Goal: Information Seeking & Learning: Learn about a topic

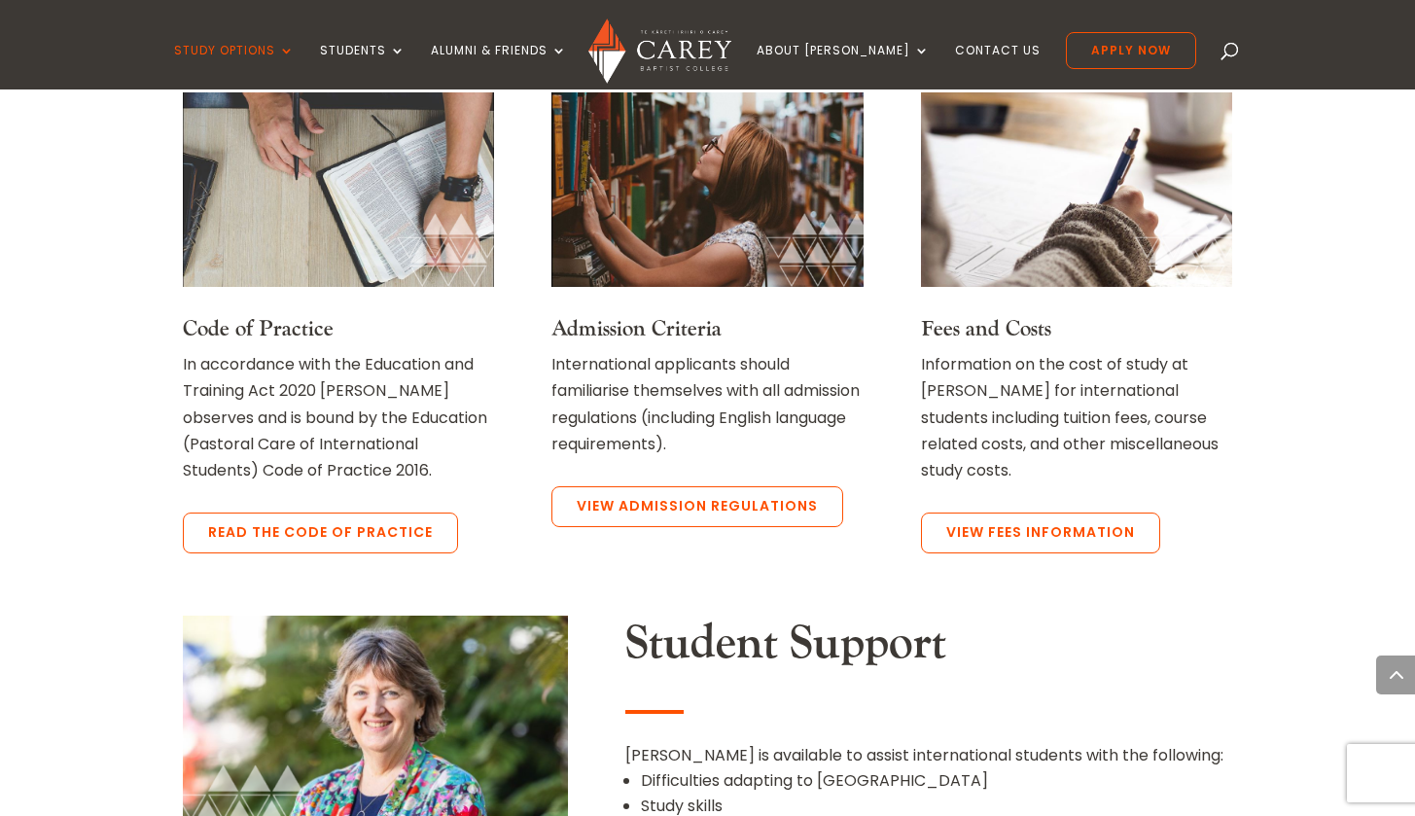
scroll to position [1592, 0]
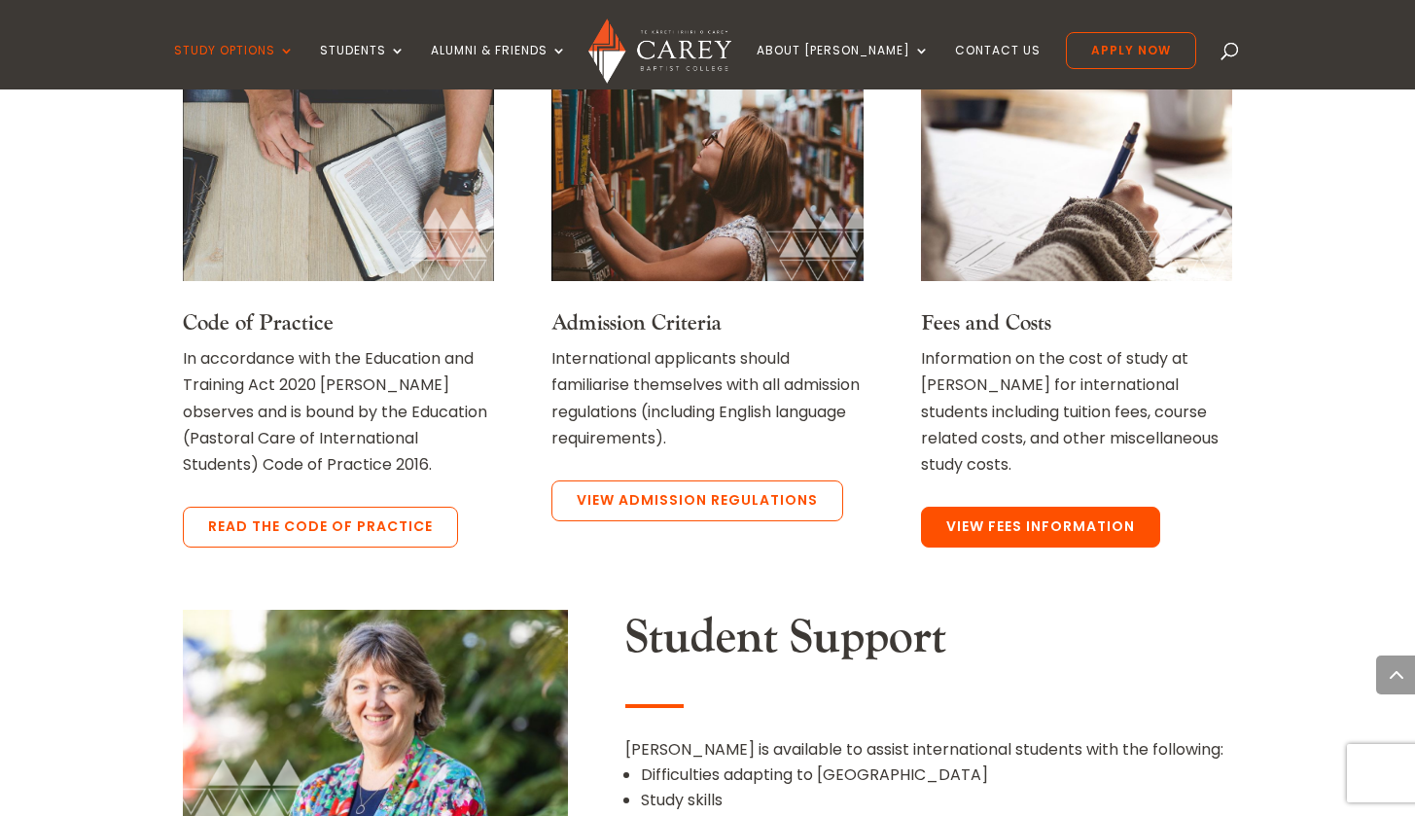
click at [989, 513] on link "View Fees Information" at bounding box center [1040, 527] width 239 height 41
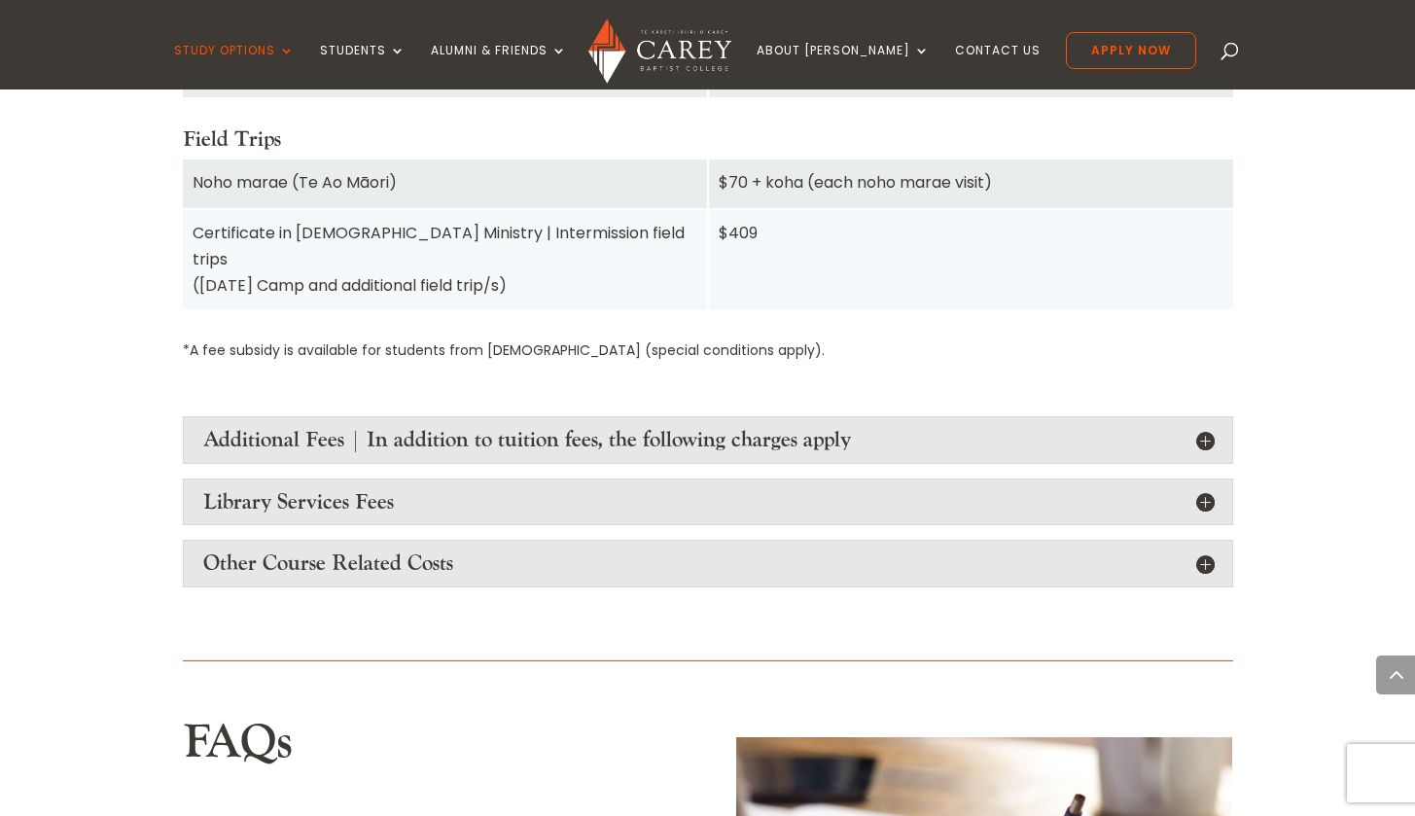
scroll to position [2286, 0]
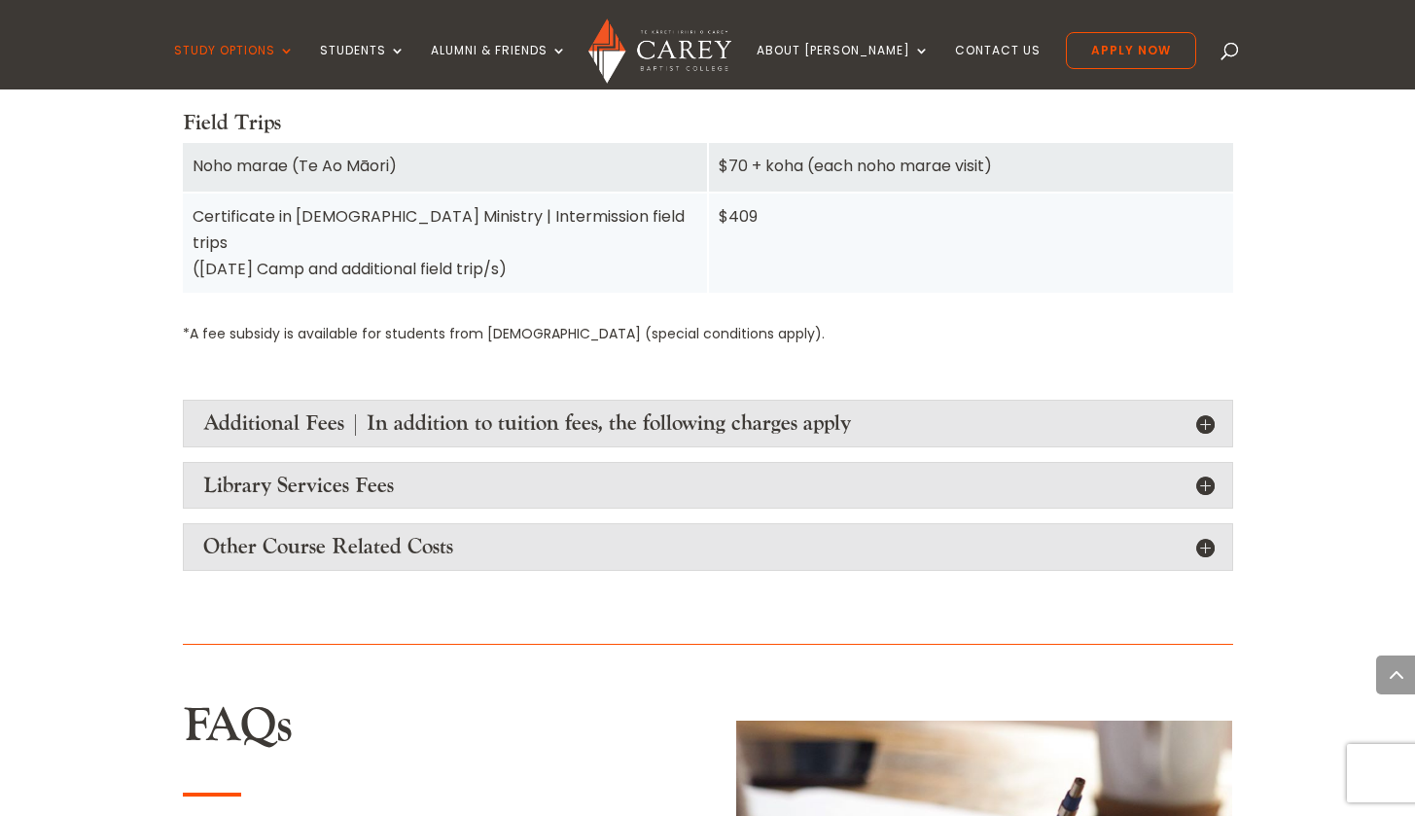
click at [1204, 410] on h4 "Additional Fees | In addition to tuition fees, the following charges apply" at bounding box center [707, 422] width 1009 height 25
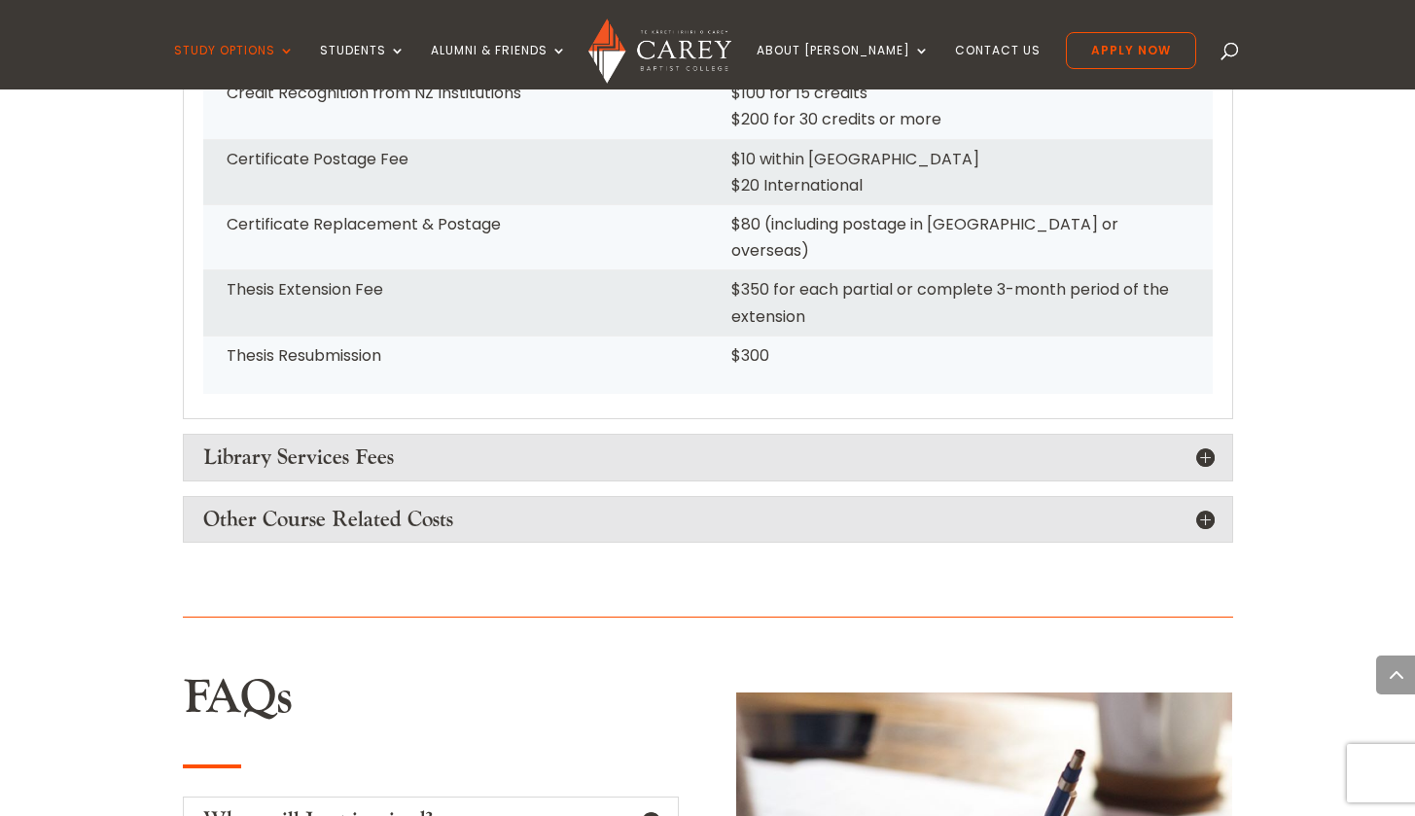
scroll to position [3111, 0]
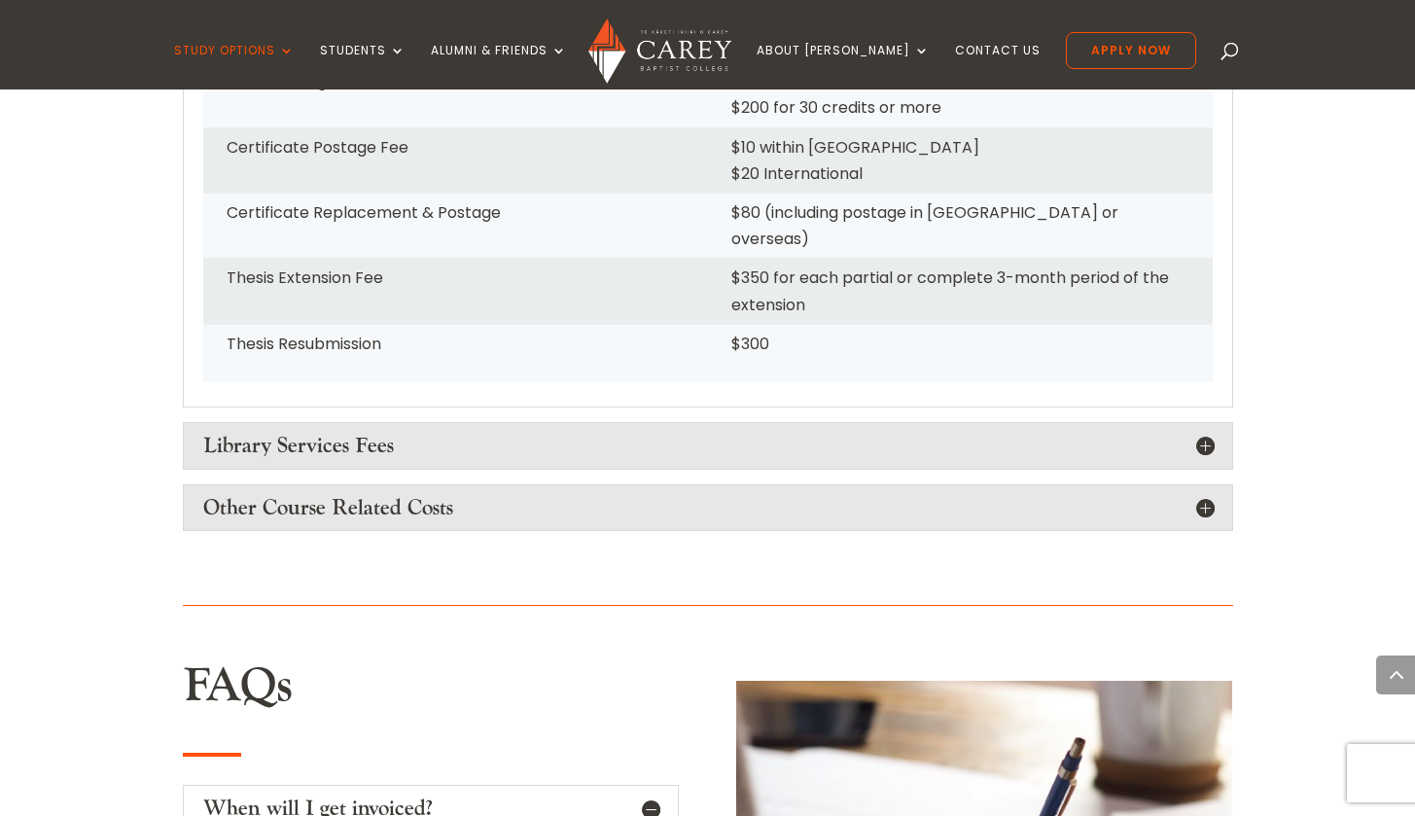
click at [1205, 433] on h4 "Library Services Fees" at bounding box center [707, 445] width 1009 height 25
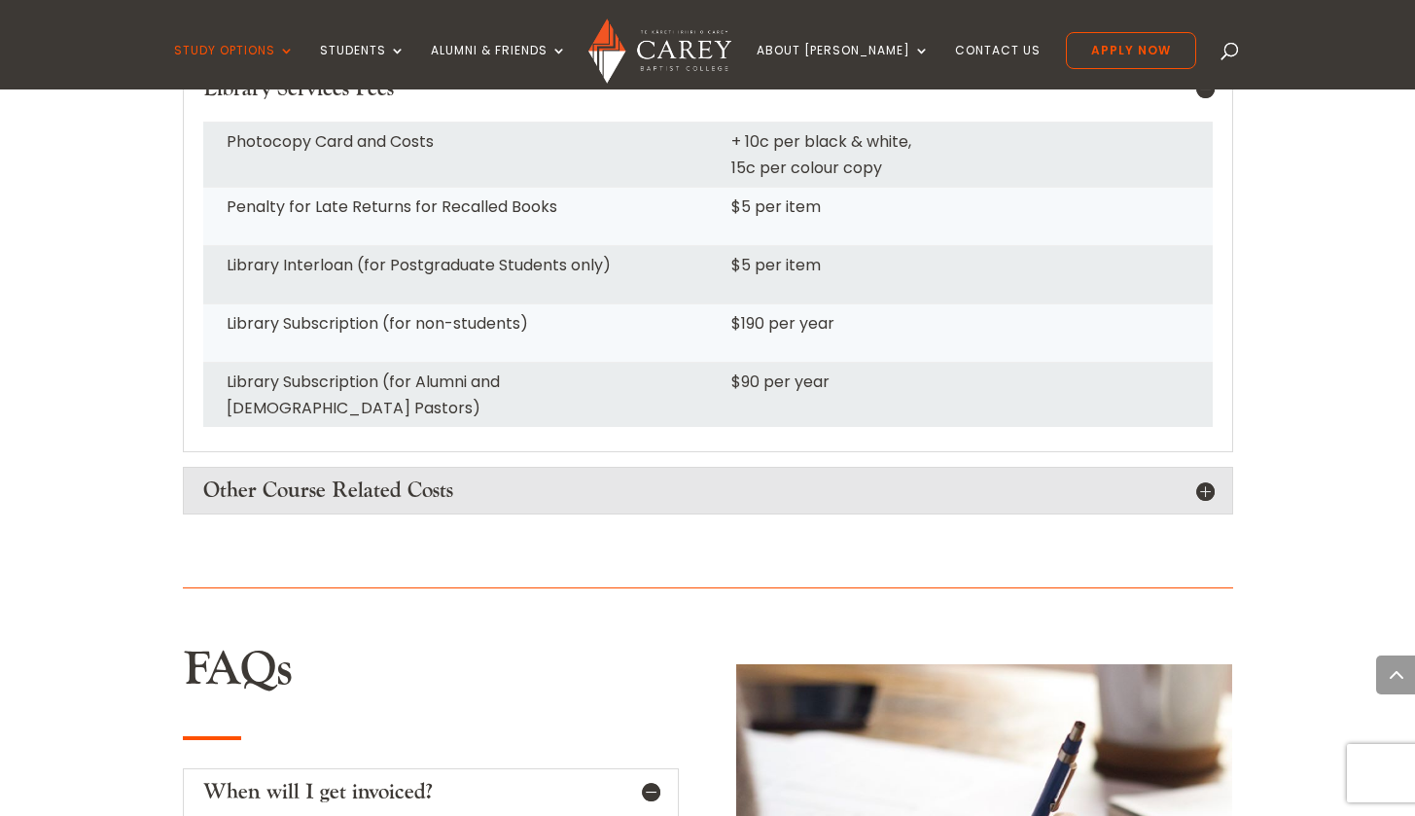
scroll to position [3470, 0]
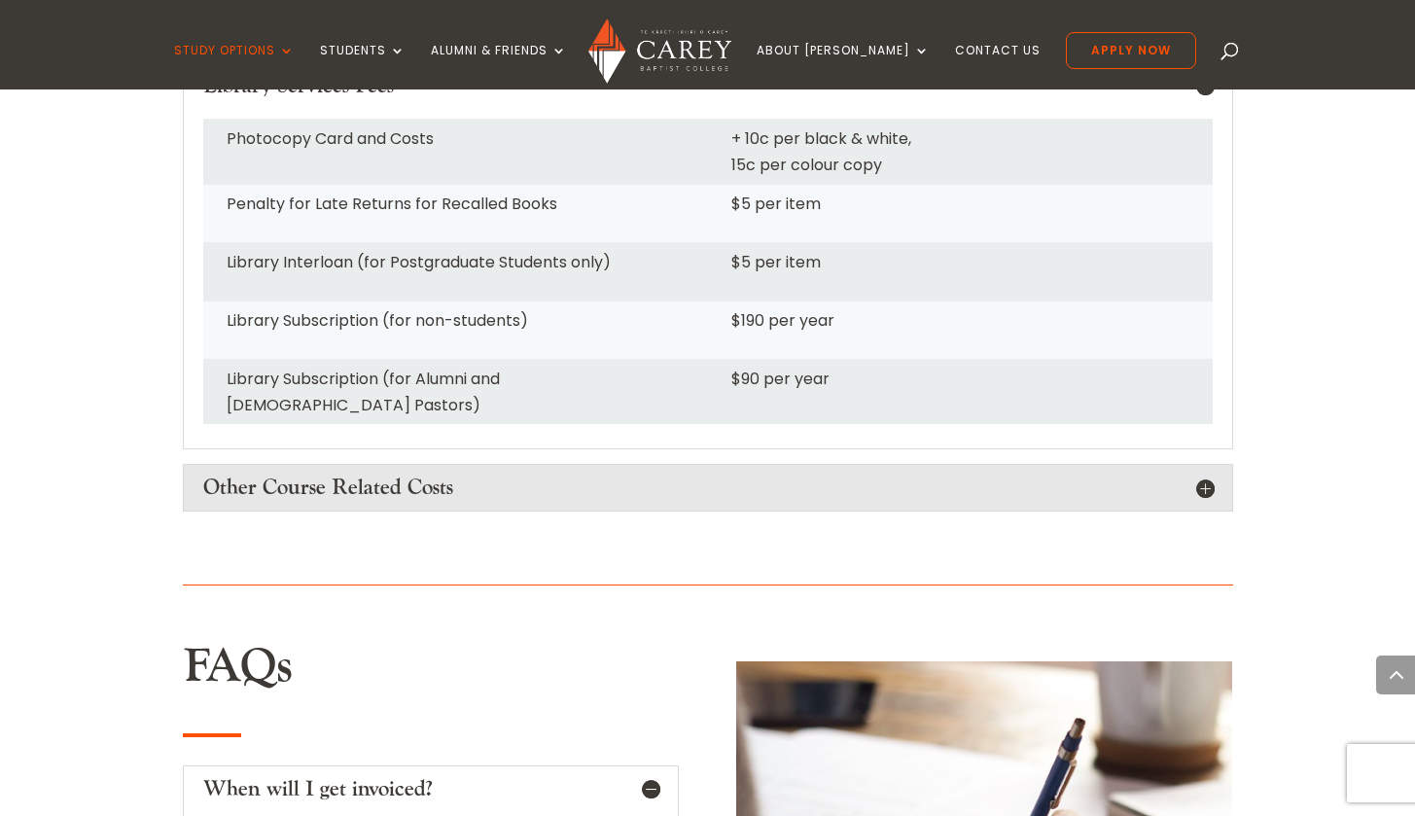
click at [1201, 475] on h4 "Other Course Related Costs" at bounding box center [707, 487] width 1009 height 25
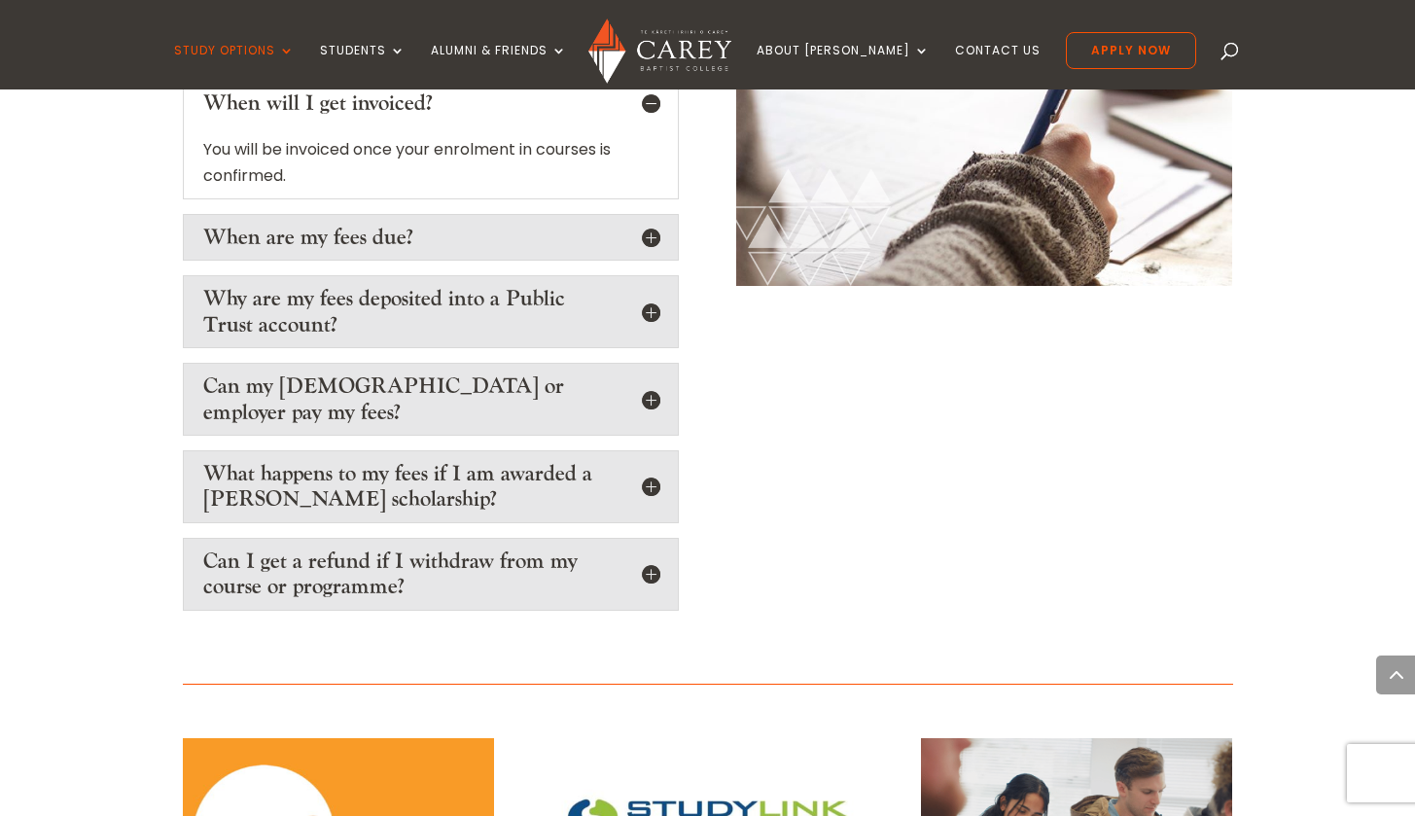
scroll to position [4801, 0]
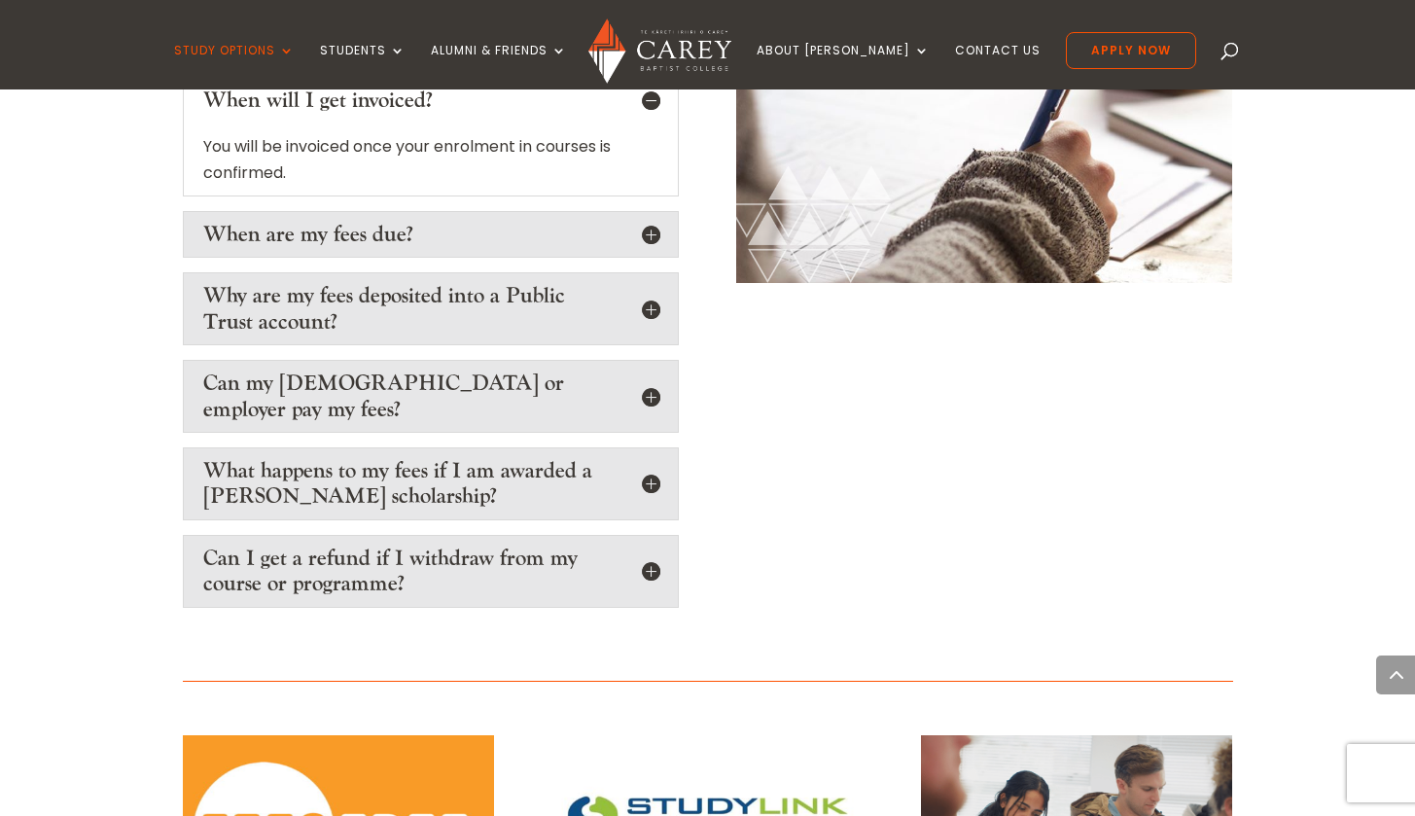
click at [649, 370] on h5 "Can my church or employer pay my fees?" at bounding box center [430, 396] width 455 height 52
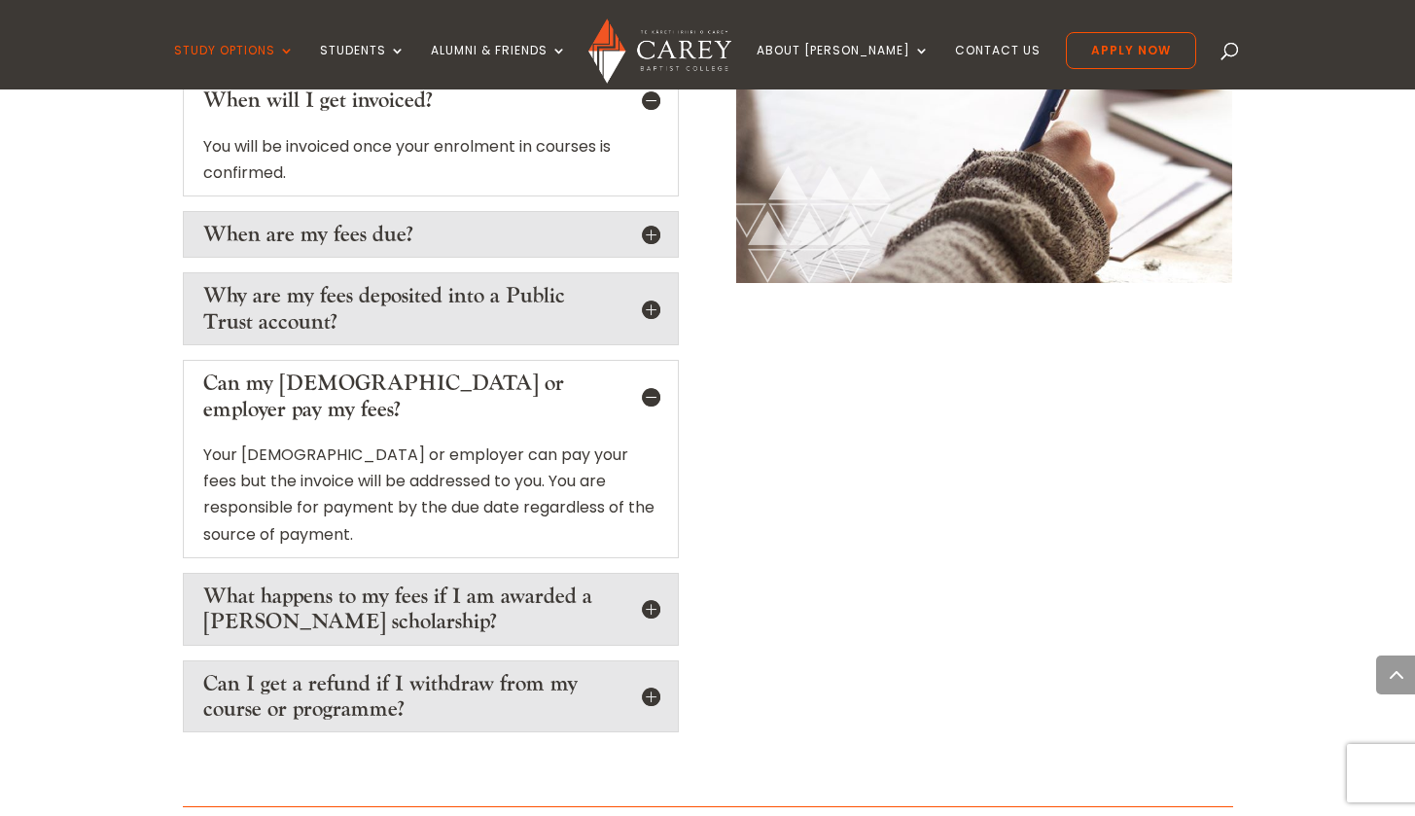
click at [651, 222] on h5 "When are my fees due?" at bounding box center [430, 234] width 455 height 25
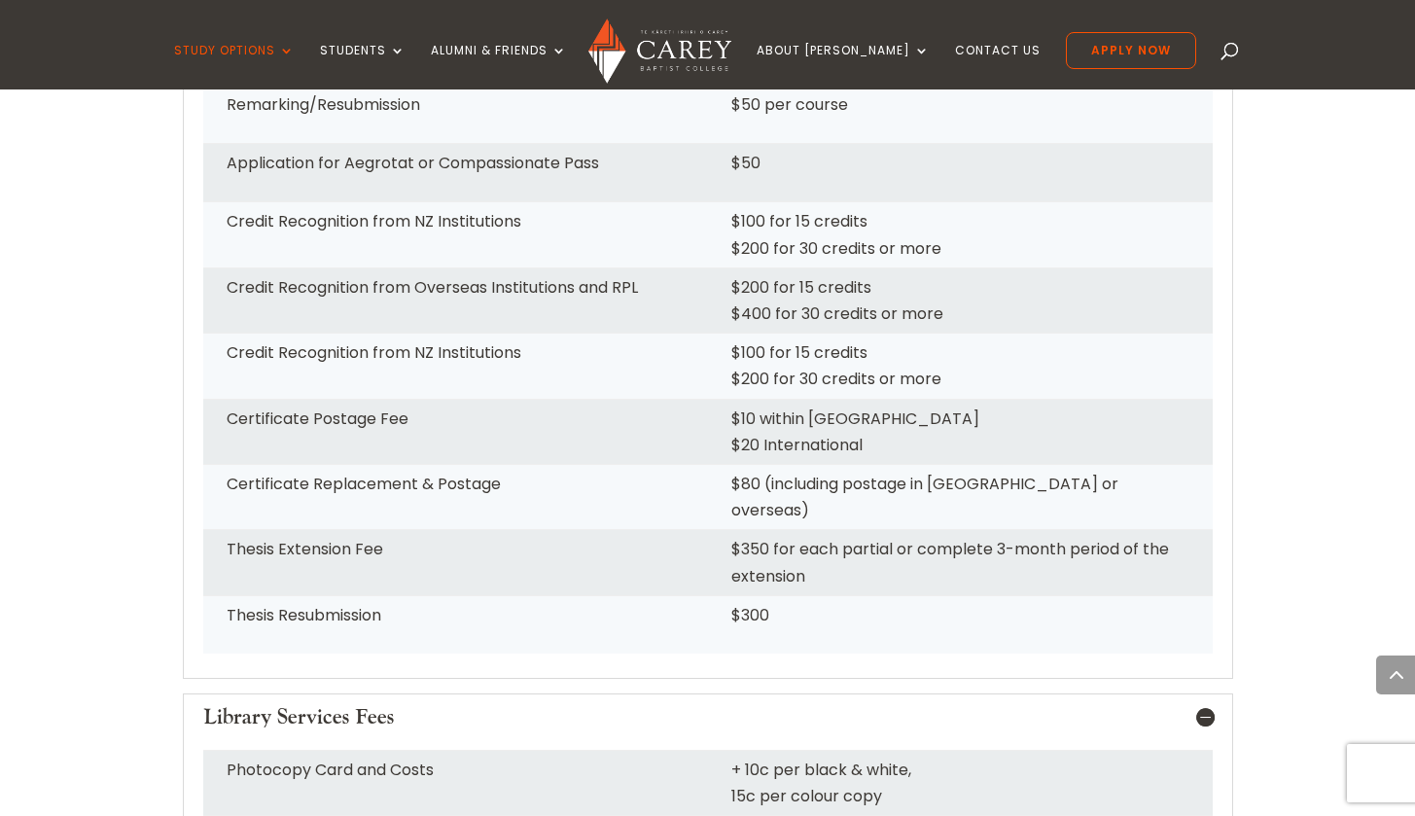
scroll to position [2505, 0]
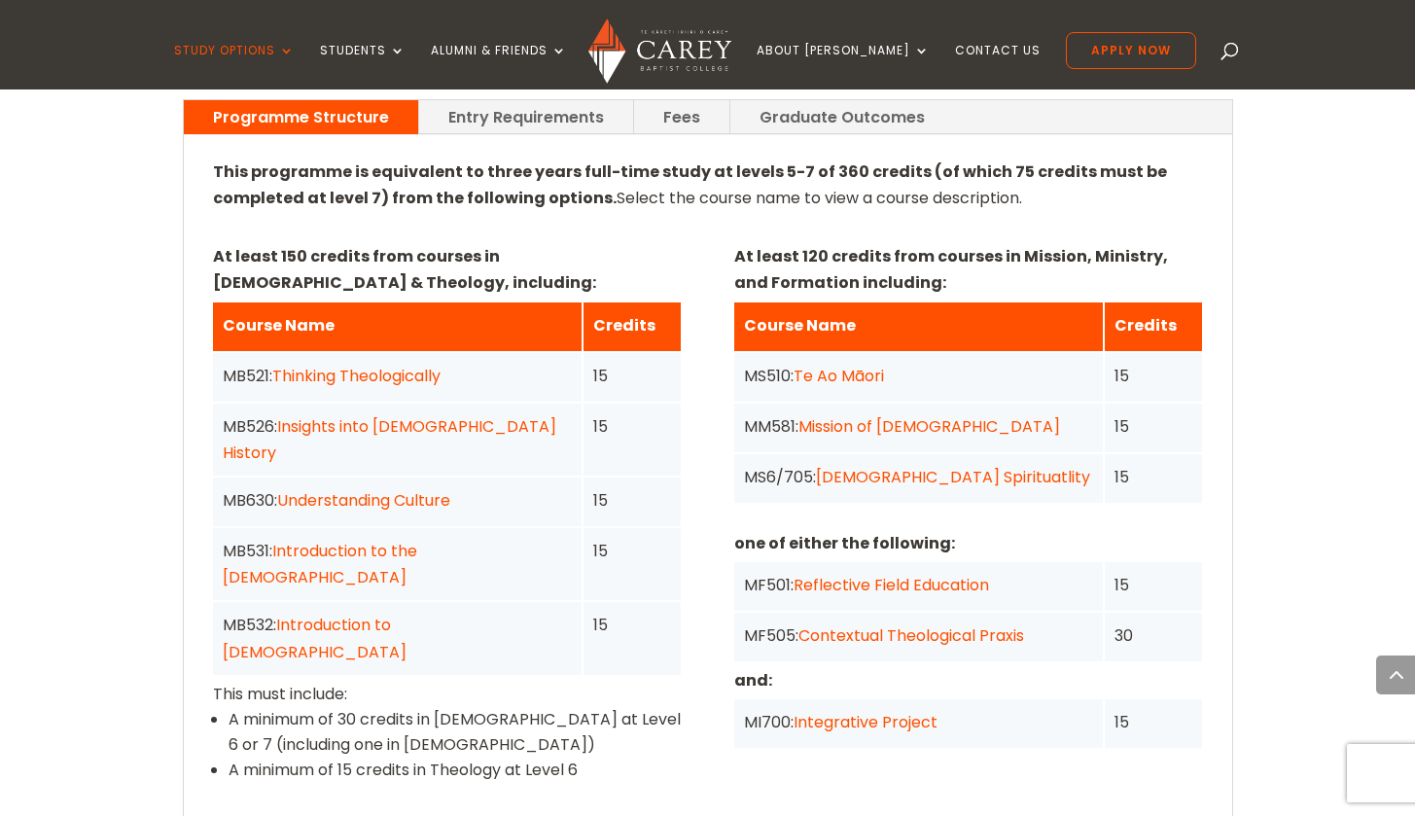
scroll to position [1316, 0]
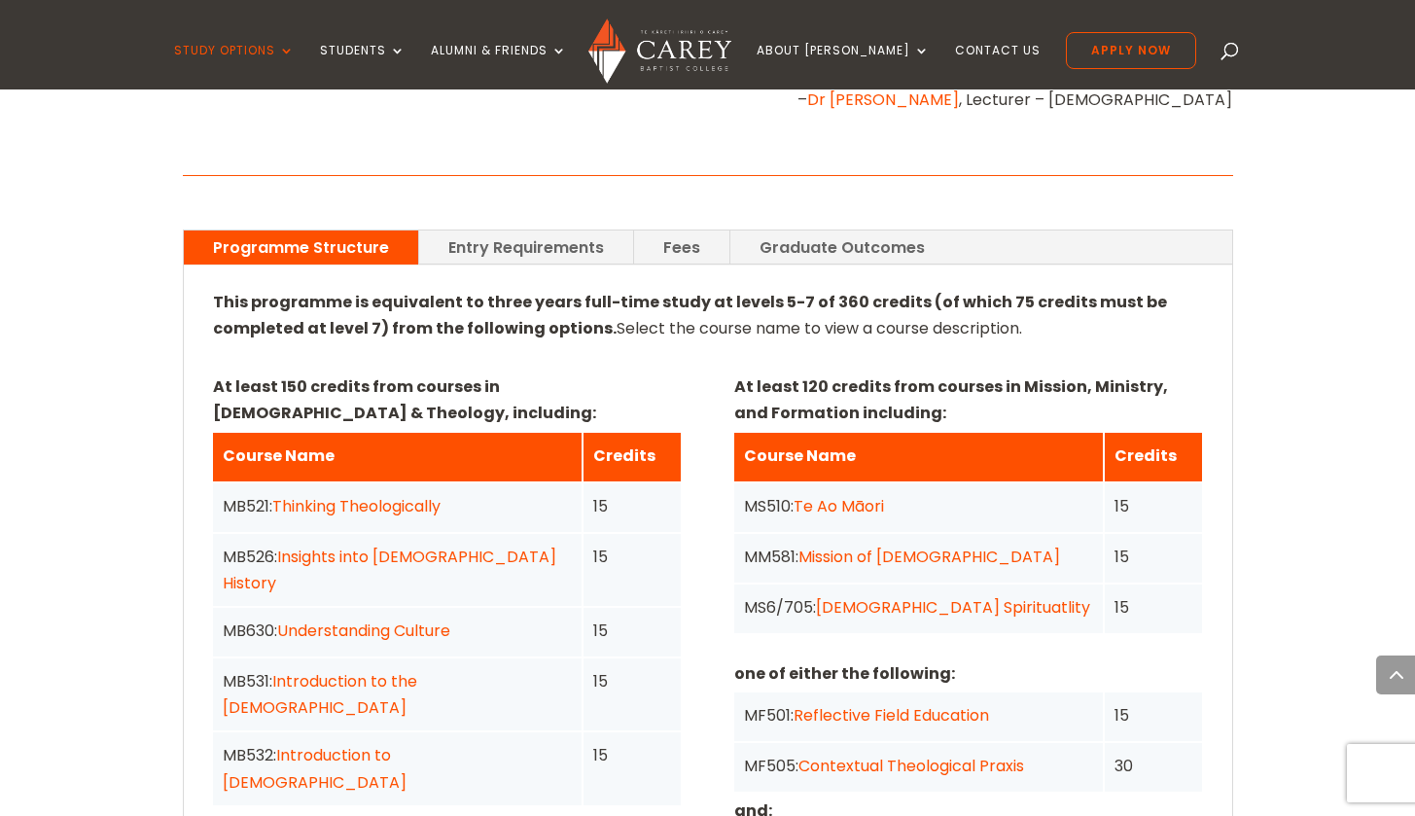
click at [672, 230] on link "Fees" at bounding box center [681, 247] width 95 height 34
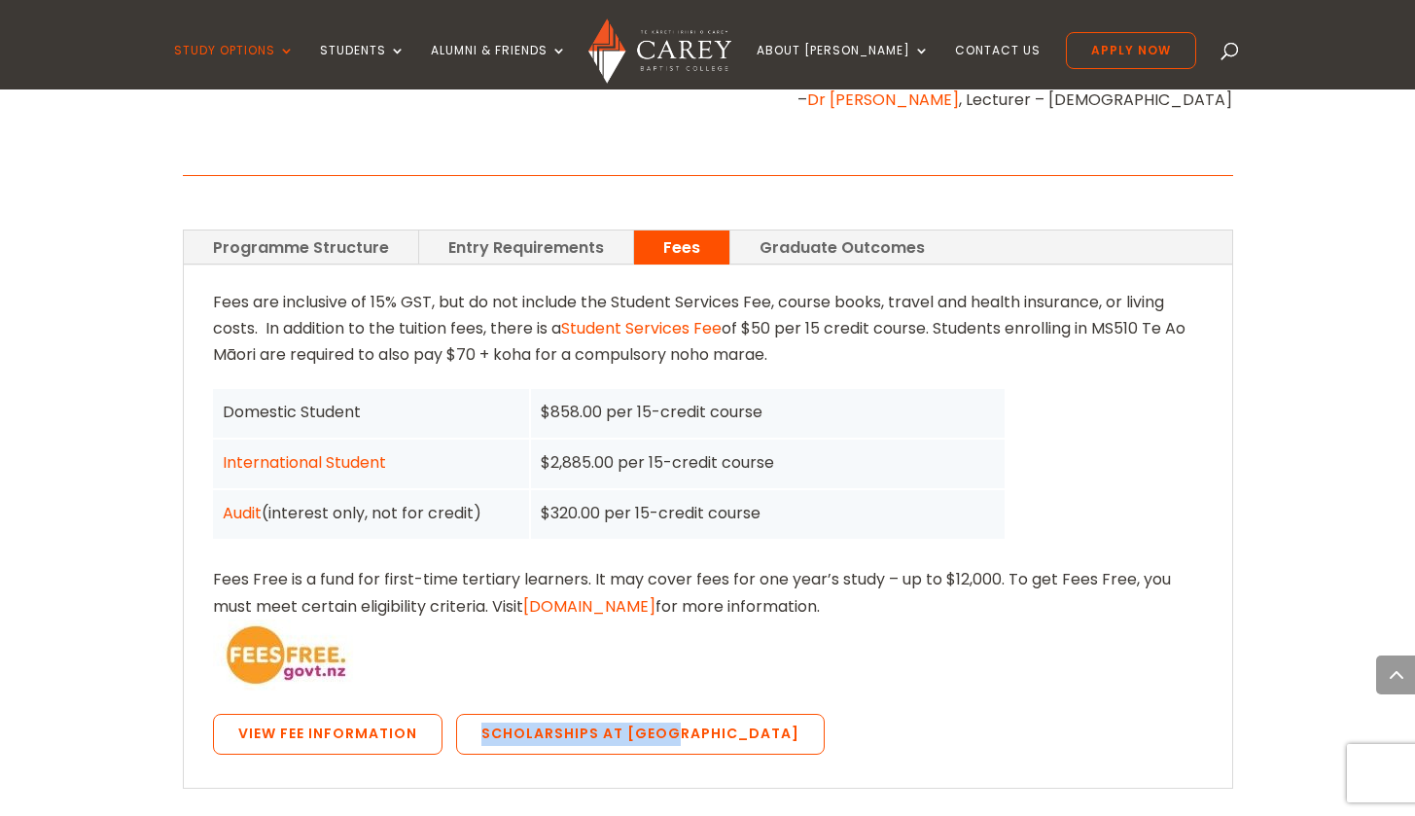
click at [776, 230] on link "Graduate Outcomes" at bounding box center [842, 247] width 224 height 34
